Goal: Use online tool/utility: Utilize a website feature to perform a specific function

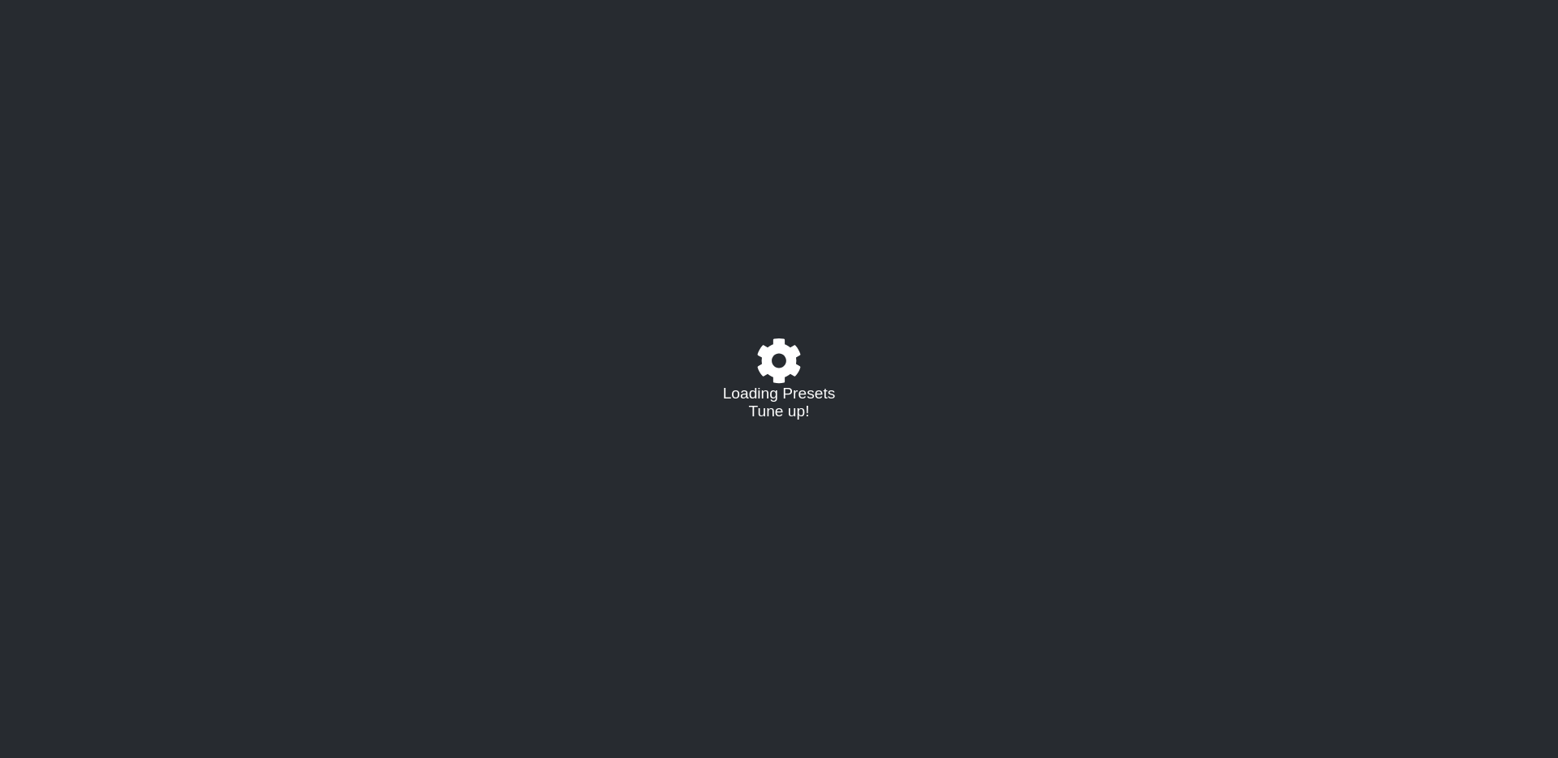
select select "/022455984908"
select select "C"
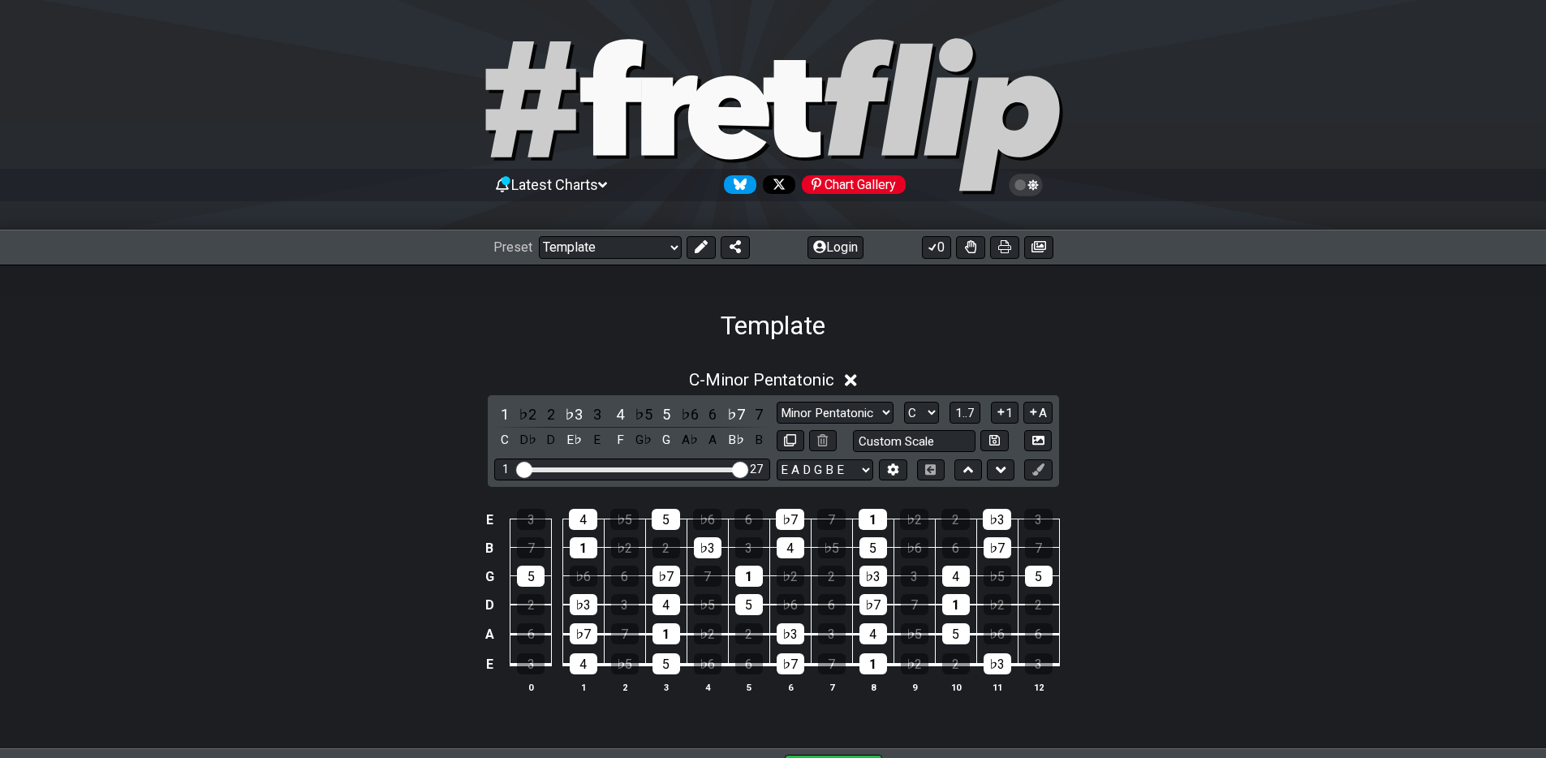
drag, startPoint x: 621, startPoint y: 467, endPoint x: 745, endPoint y: 466, distance: 123.3
click at [745, 468] on input "Visible fret range" at bounding box center [632, 468] width 230 height 0
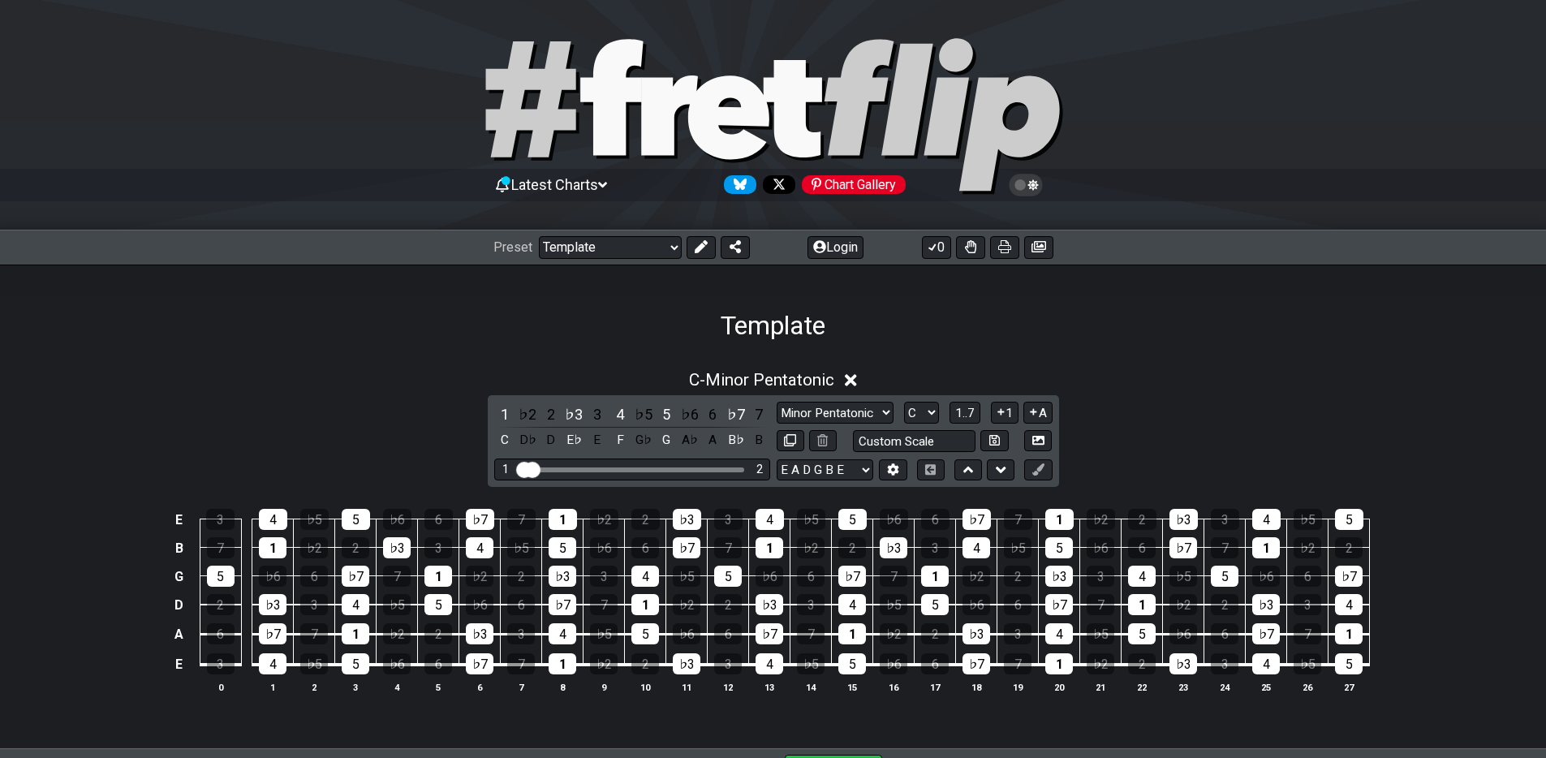
drag, startPoint x: 745, startPoint y: 466, endPoint x: 415, endPoint y: 467, distance: 330.2
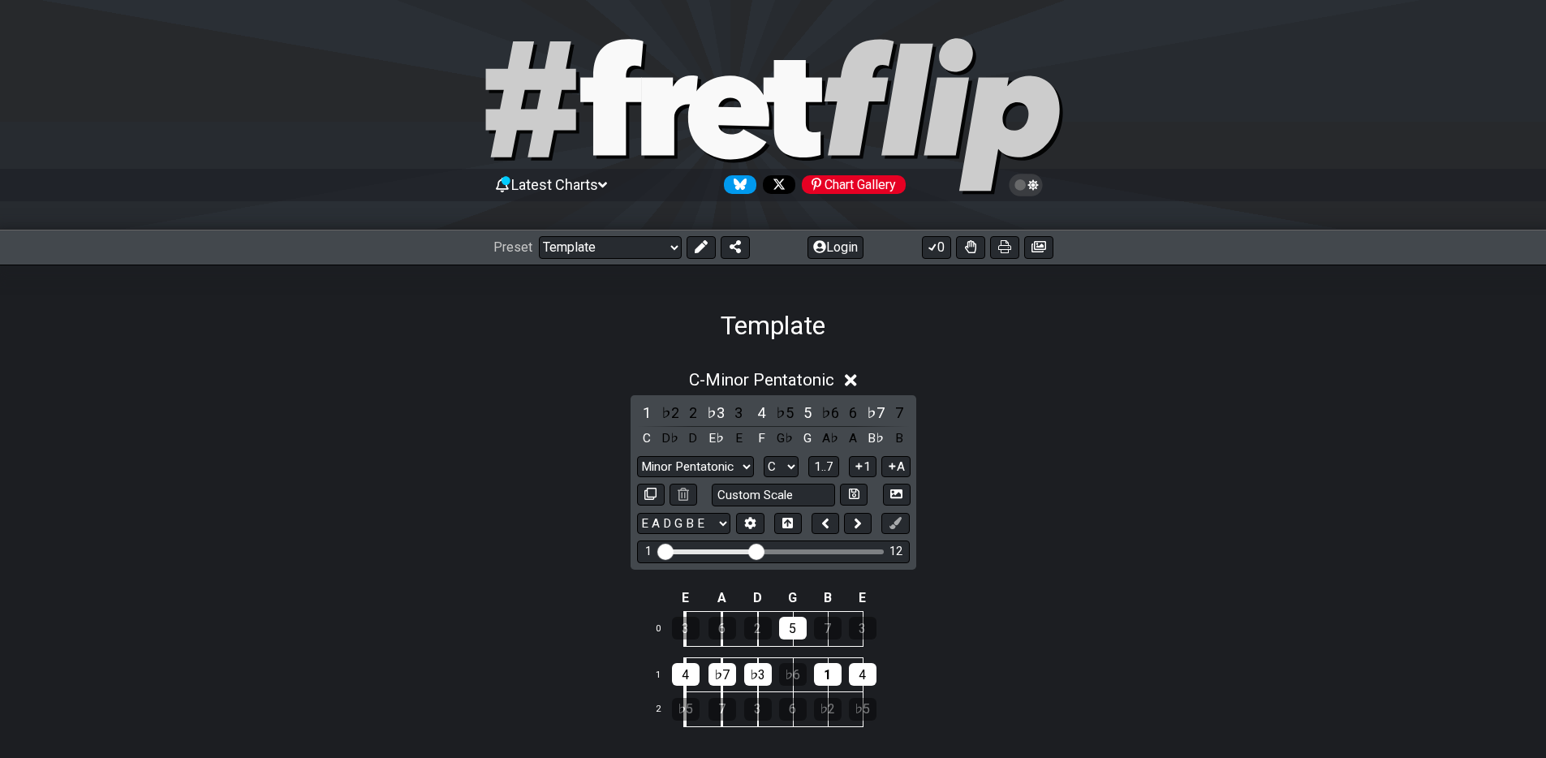
drag, startPoint x: 677, startPoint y: 554, endPoint x: 754, endPoint y: 552, distance: 76.3
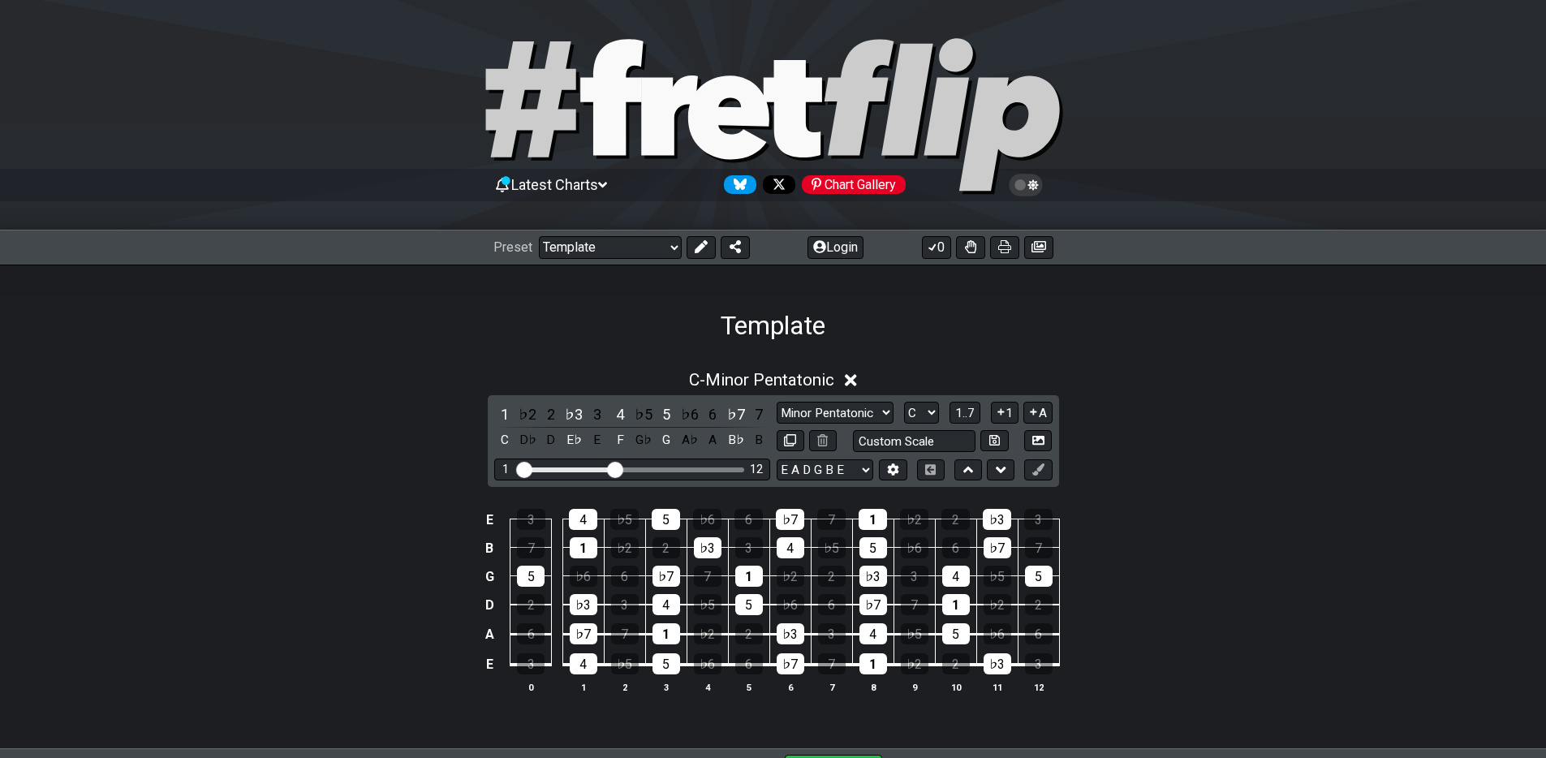
click at [721, 556] on td "7" at bounding box center [706, 562] width 41 height 28
click at [690, 554] on td "7" at bounding box center [706, 562] width 41 height 28
click at [702, 551] on div "♭3" at bounding box center [708, 547] width 28 height 21
click at [704, 553] on div "♭3" at bounding box center [708, 547] width 28 height 21
click at [704, 554] on div "♭3" at bounding box center [708, 547] width 28 height 21
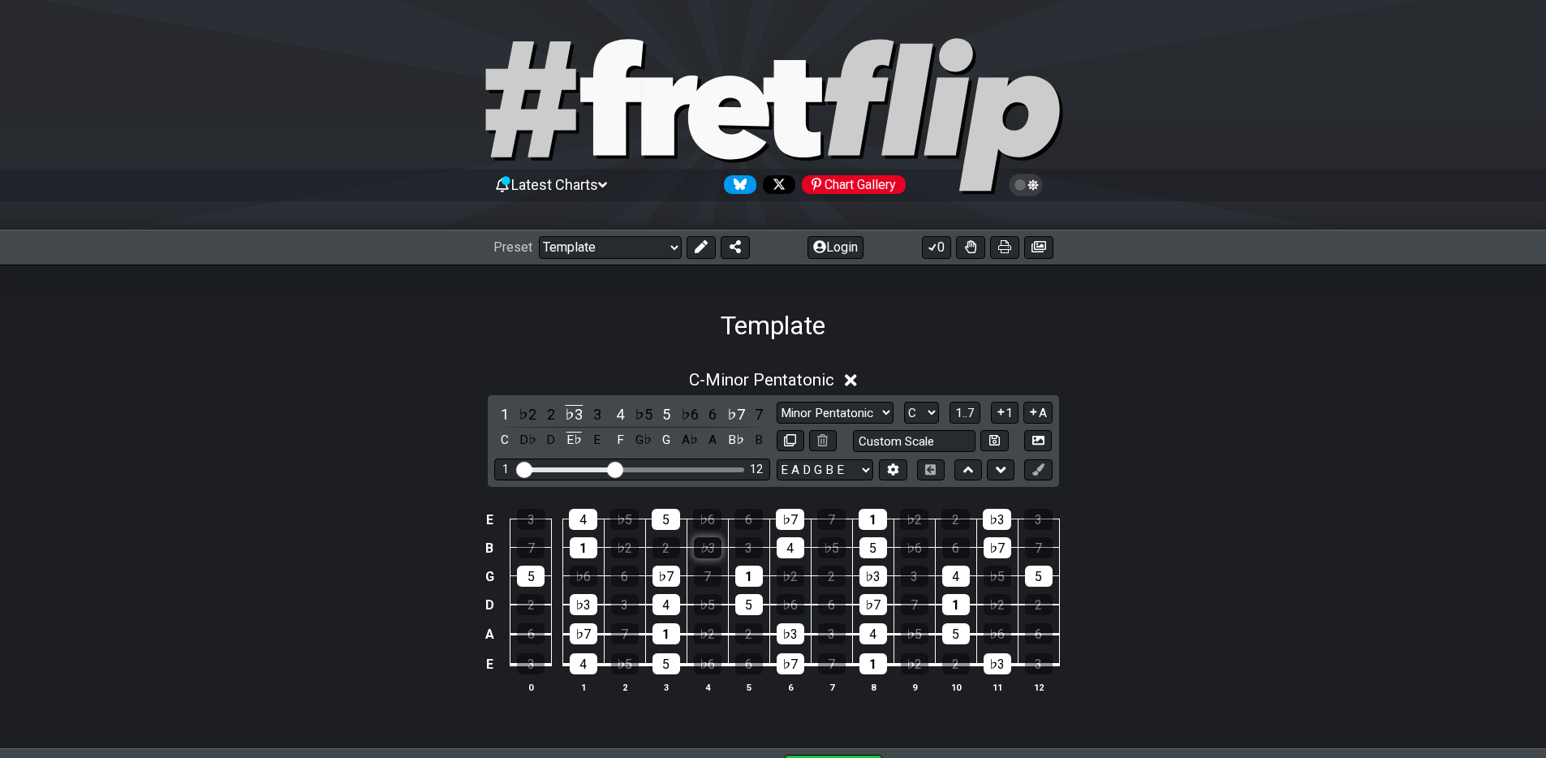
click at [704, 554] on div "♭3" at bounding box center [708, 547] width 28 height 21
click at [703, 591] on td "♭5" at bounding box center [706, 590] width 41 height 29
click at [707, 605] on div "♭5" at bounding box center [708, 604] width 28 height 21
click at [707, 604] on div "♭5" at bounding box center [708, 604] width 28 height 21
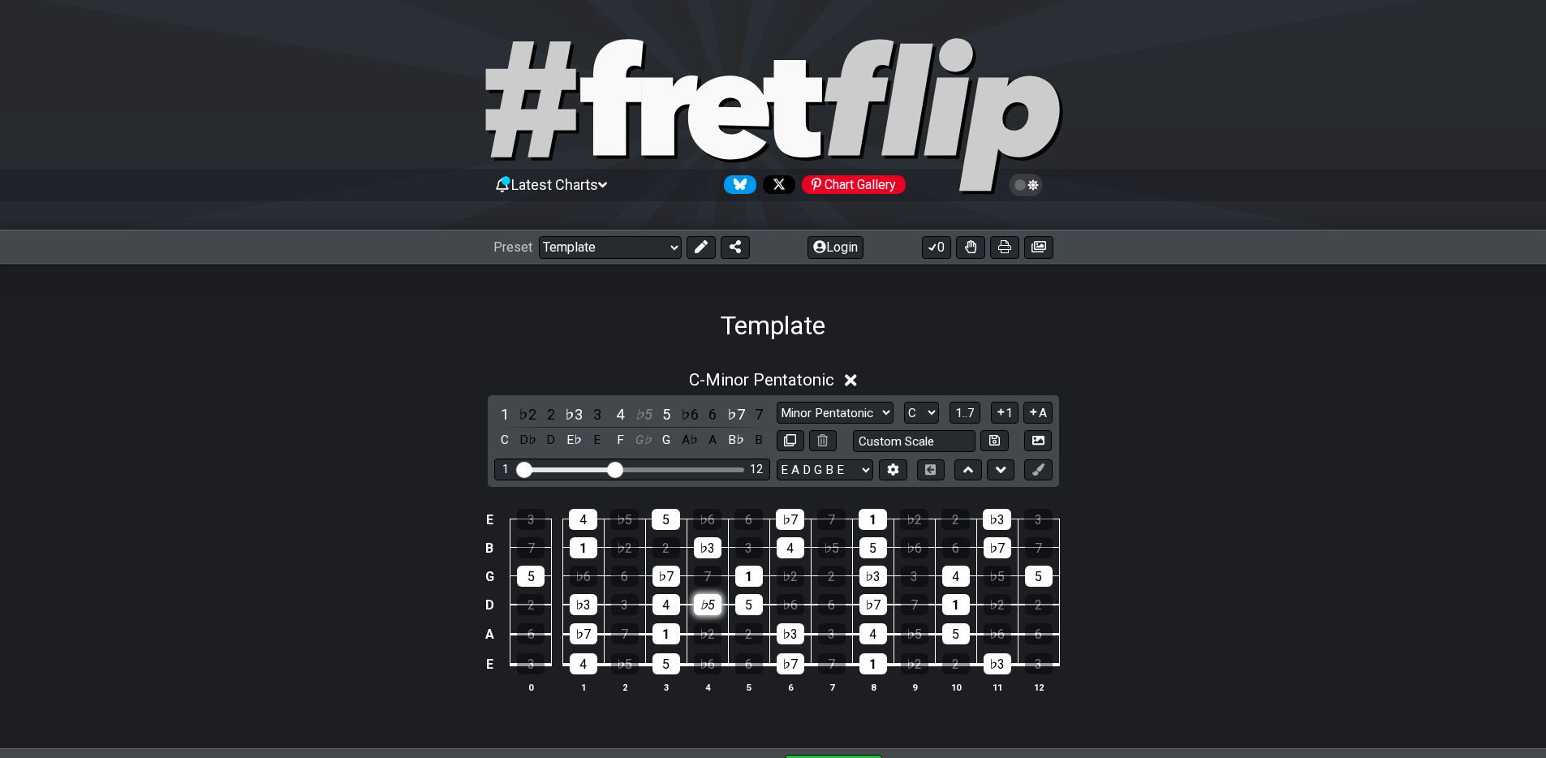
click at [707, 604] on div "♭5" at bounding box center [708, 604] width 28 height 21
click at [710, 584] on div "7" at bounding box center [708, 575] width 28 height 21
click at [710, 583] on div "7" at bounding box center [708, 575] width 28 height 21
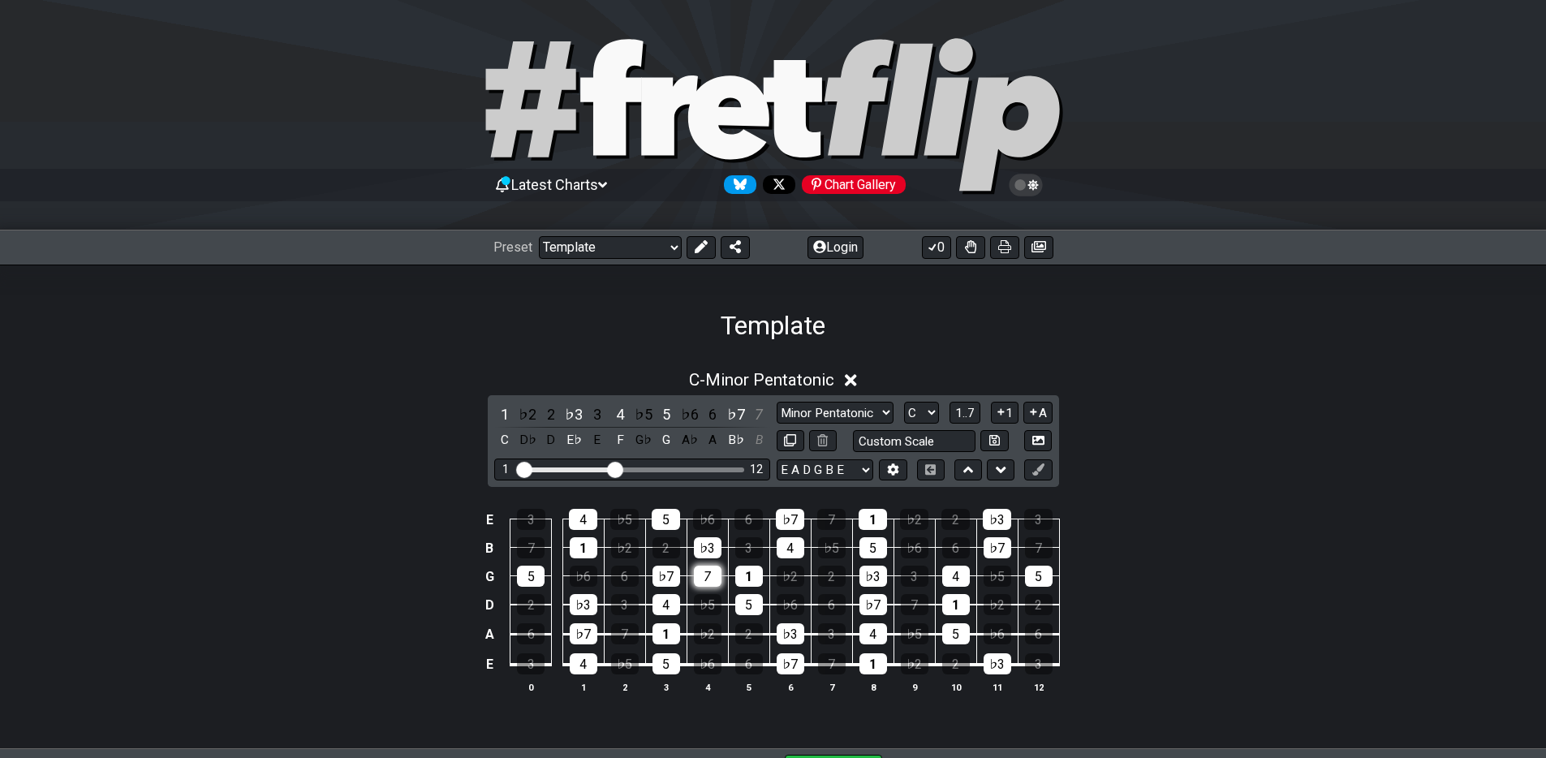
click at [710, 583] on div "7" at bounding box center [708, 575] width 28 height 21
click at [862, 411] on select "Minor Pentatonic Major 3rds Minor Pentatonic Major Pentatonic Minor Blues Major…" at bounding box center [834, 413] width 117 height 22
click at [776, 402] on select "Minor Pentatonic Major 3rds Minor Pentatonic Major Pentatonic Minor Blues Major…" at bounding box center [834, 413] width 117 height 22
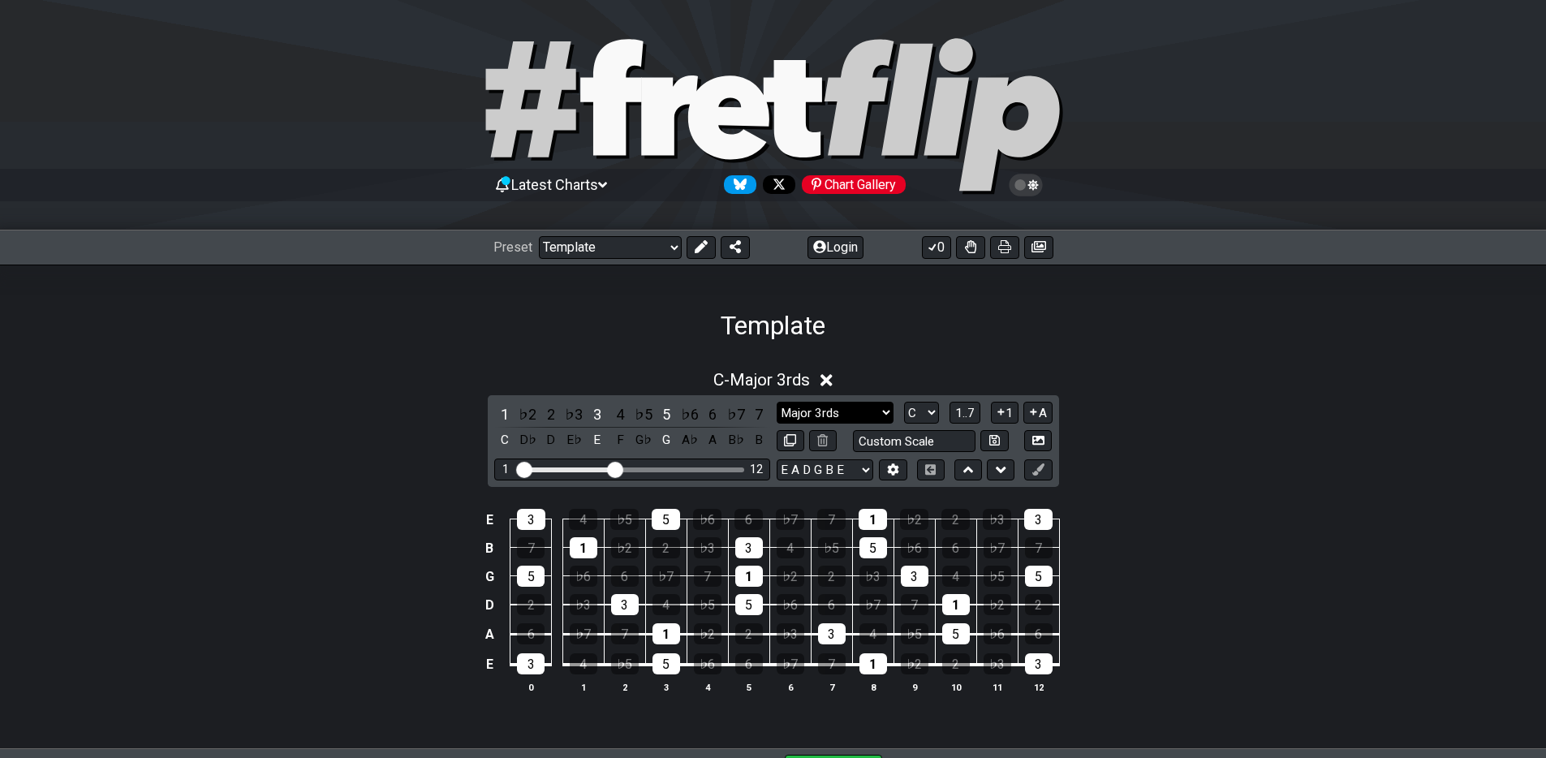
click at [867, 408] on select "Minor Pentatonic Major 3rds Minor Pentatonic Major Pentatonic Minor Blues Major…" at bounding box center [834, 413] width 117 height 22
select select "Locrian"
click at [776, 402] on select "Minor Pentatonic Major 3rds Minor Pentatonic Major Pentatonic Minor Blues Major…" at bounding box center [834, 413] width 117 height 22
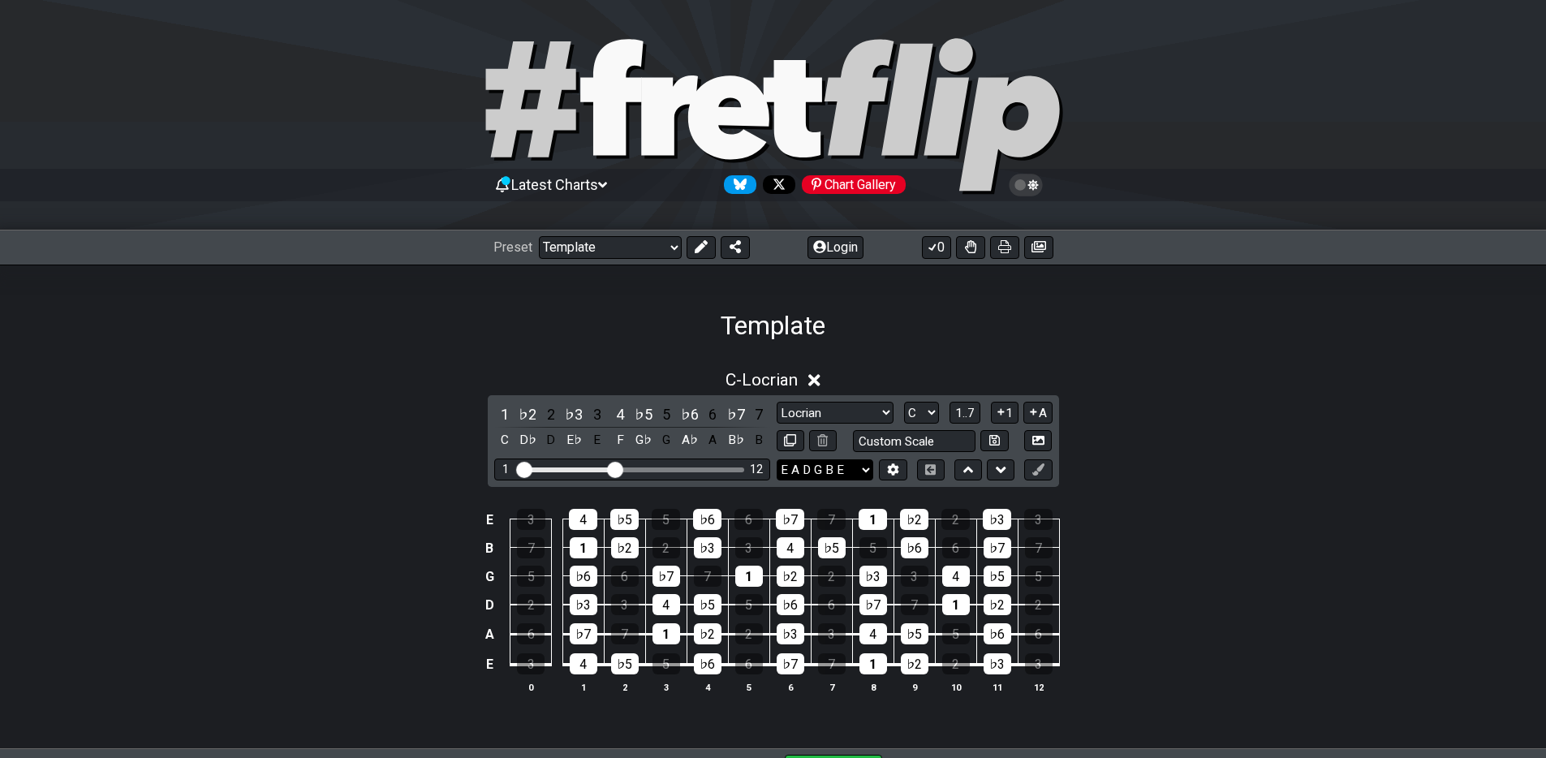
click at [846, 465] on select "E A D G B E E A D G B E E A D G B E B E A D F♯ B A D G C E A D A D G B E E♭ A♭ …" at bounding box center [824, 470] width 97 height 22
select select "B E A D F# B"
click at [776, 459] on select "E A D G B E E A D G B E E A D G B E B E A D F♯ B A D G C E A D A D G B E E♭ A♭ …" at bounding box center [824, 470] width 97 height 22
